Goal: Navigation & Orientation: Understand site structure

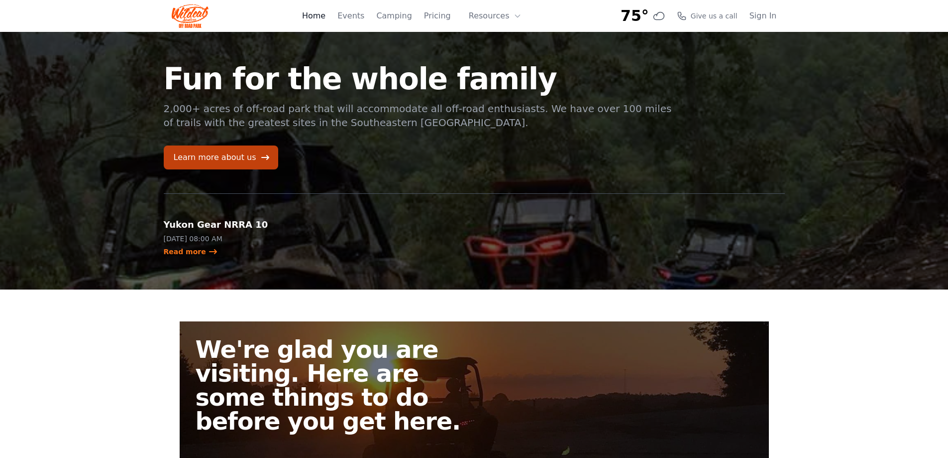
click at [326, 17] on link "Home" at bounding box center [313, 16] width 23 height 12
click at [362, 18] on link "Events" at bounding box center [351, 16] width 27 height 12
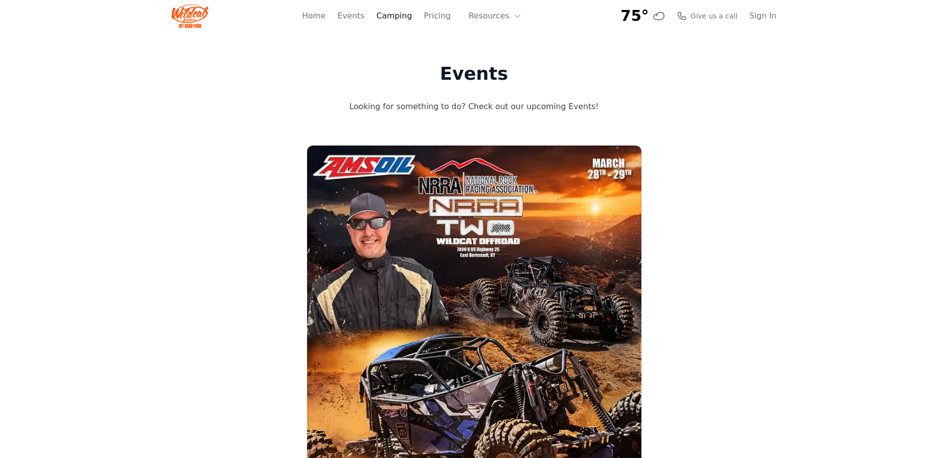
click at [401, 16] on link "Camping" at bounding box center [393, 16] width 35 height 12
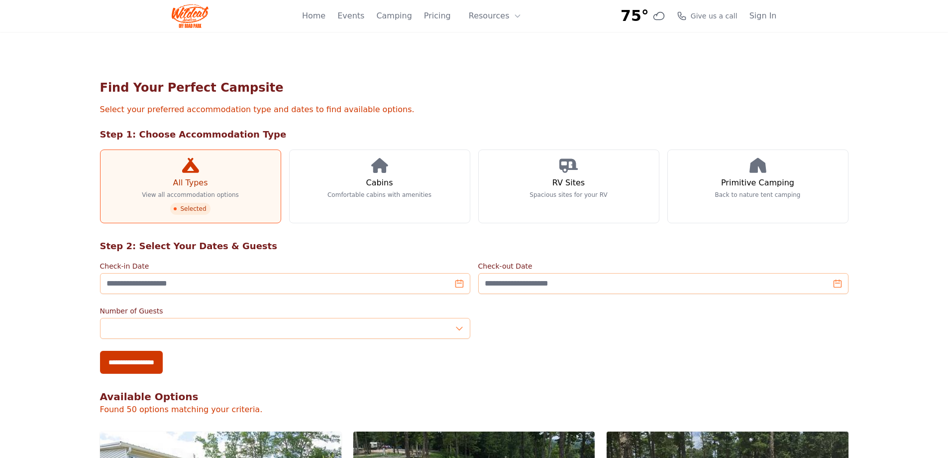
click at [193, 17] on img at bounding box center [190, 16] width 37 height 24
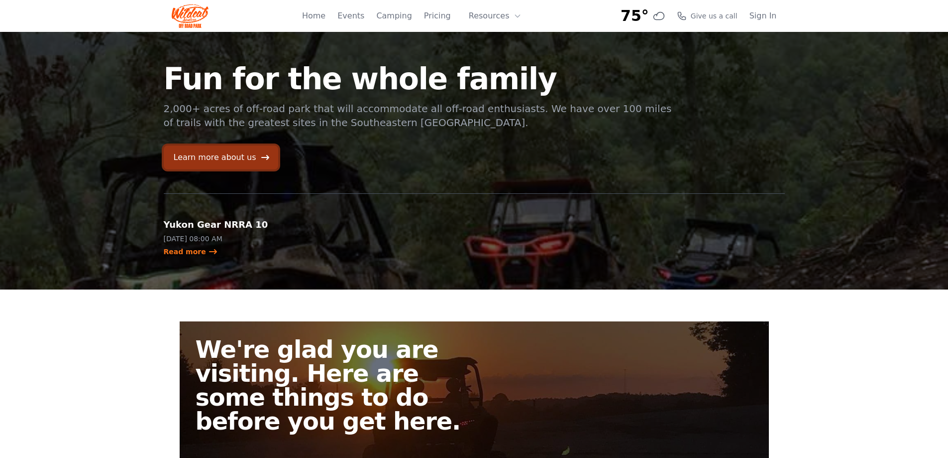
click at [234, 160] on link "Learn more about us" at bounding box center [221, 157] width 115 height 24
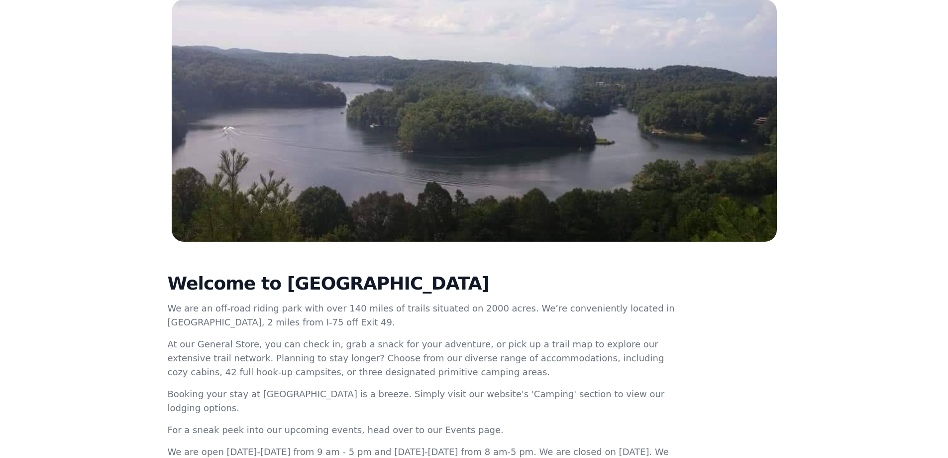
scroll to position [83, 0]
